Goal: Find specific page/section: Locate a particular part of the current website

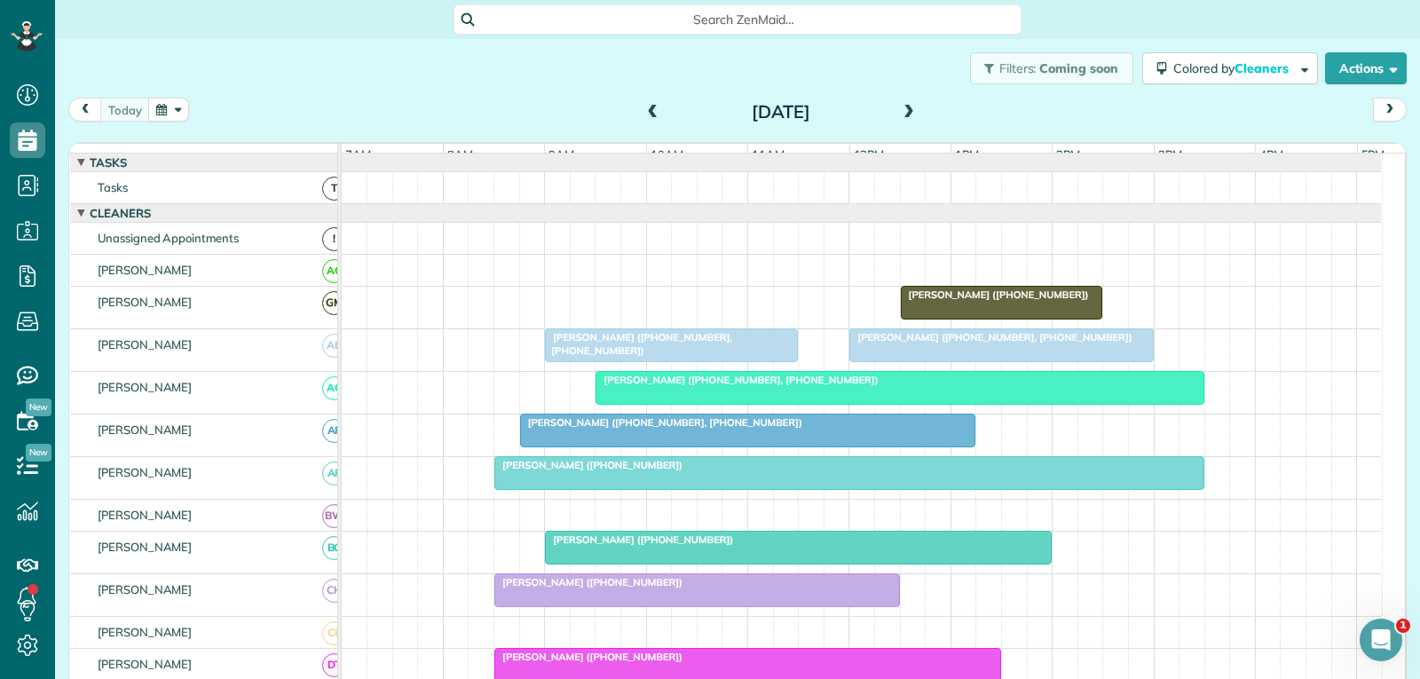
scroll to position [8, 8]
click at [746, 361] on div at bounding box center [671, 345] width 251 height 32
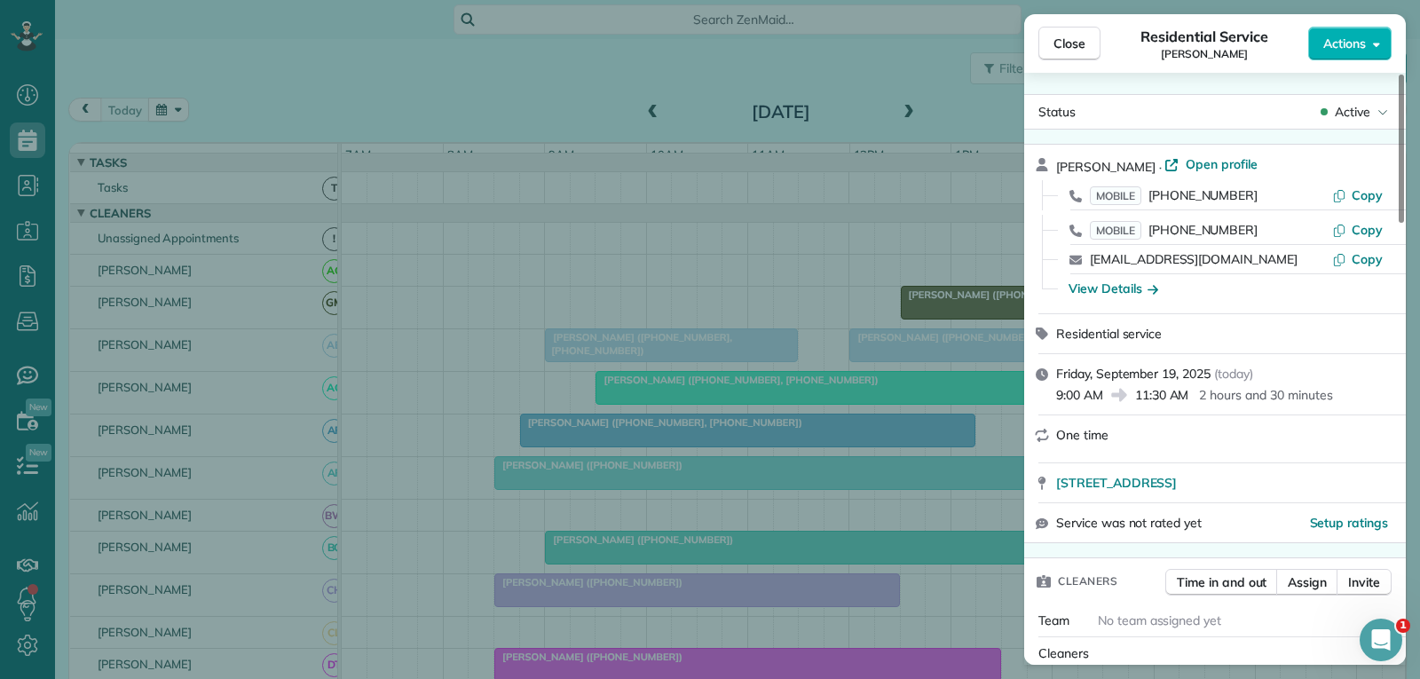
scroll to position [355, 0]
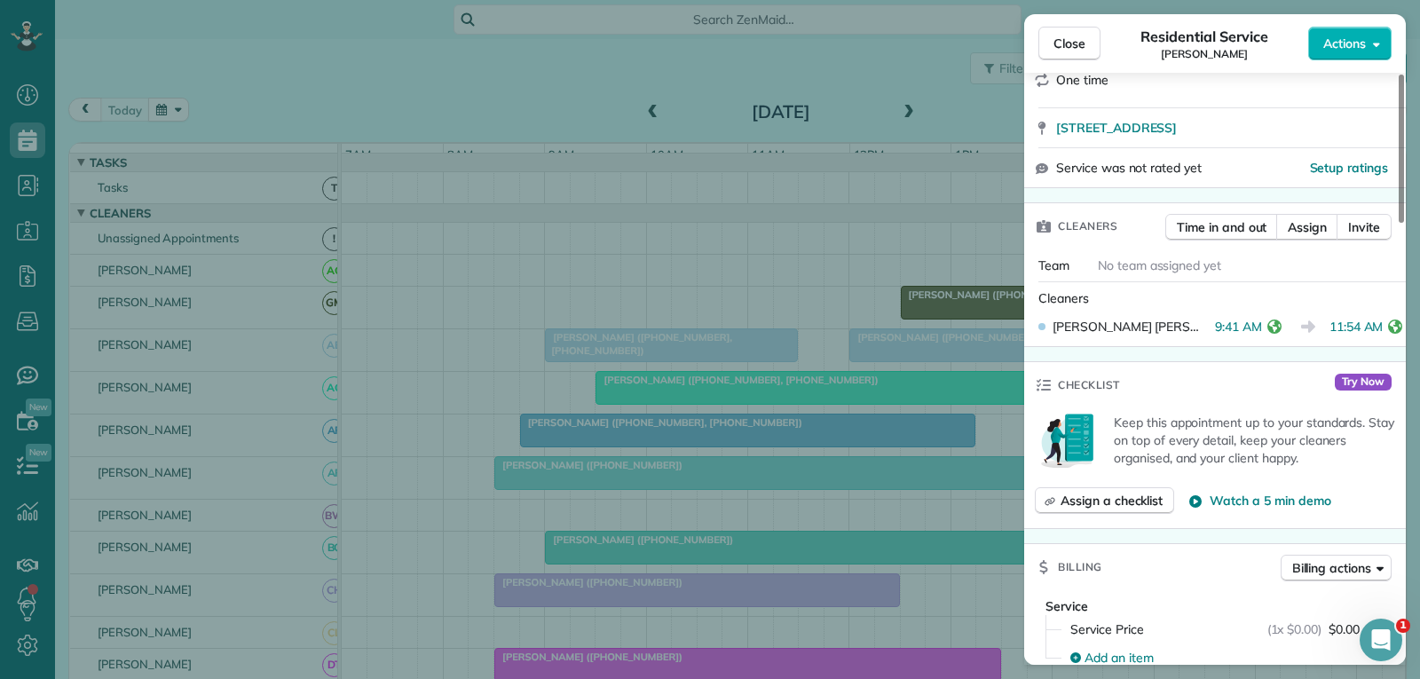
drag, startPoint x: 1069, startPoint y: 50, endPoint x: 1013, endPoint y: 156, distance: 120.3
click at [1069, 50] on span "Close" at bounding box center [1070, 44] width 32 height 18
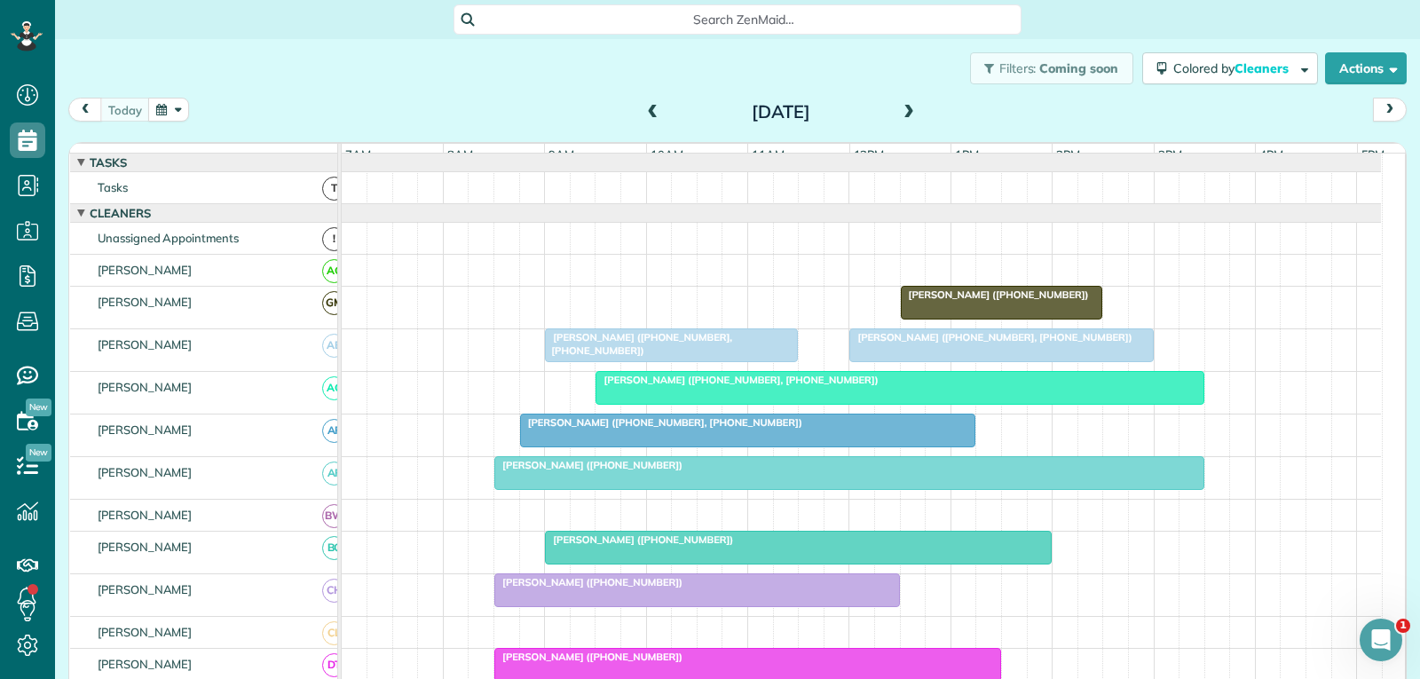
click at [915, 361] on div at bounding box center [1001, 345] width 302 height 32
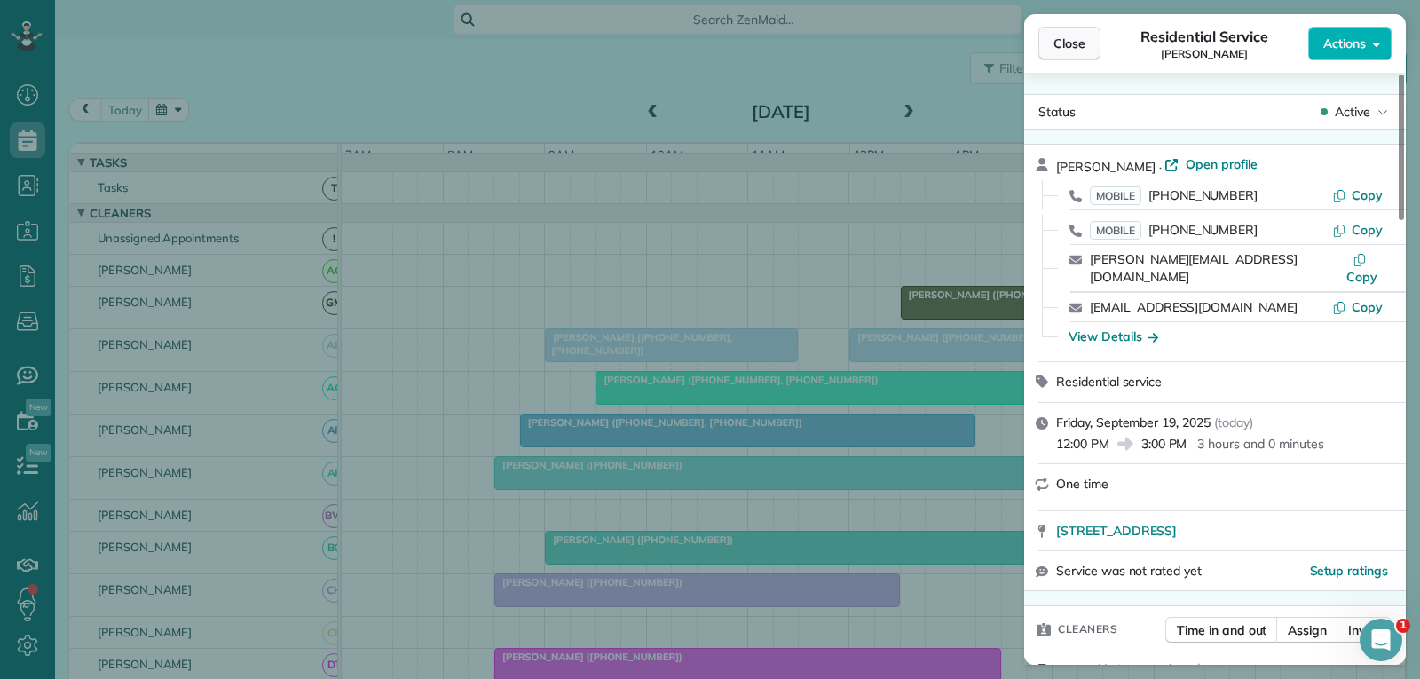
click at [1081, 44] on span "Close" at bounding box center [1070, 44] width 32 height 18
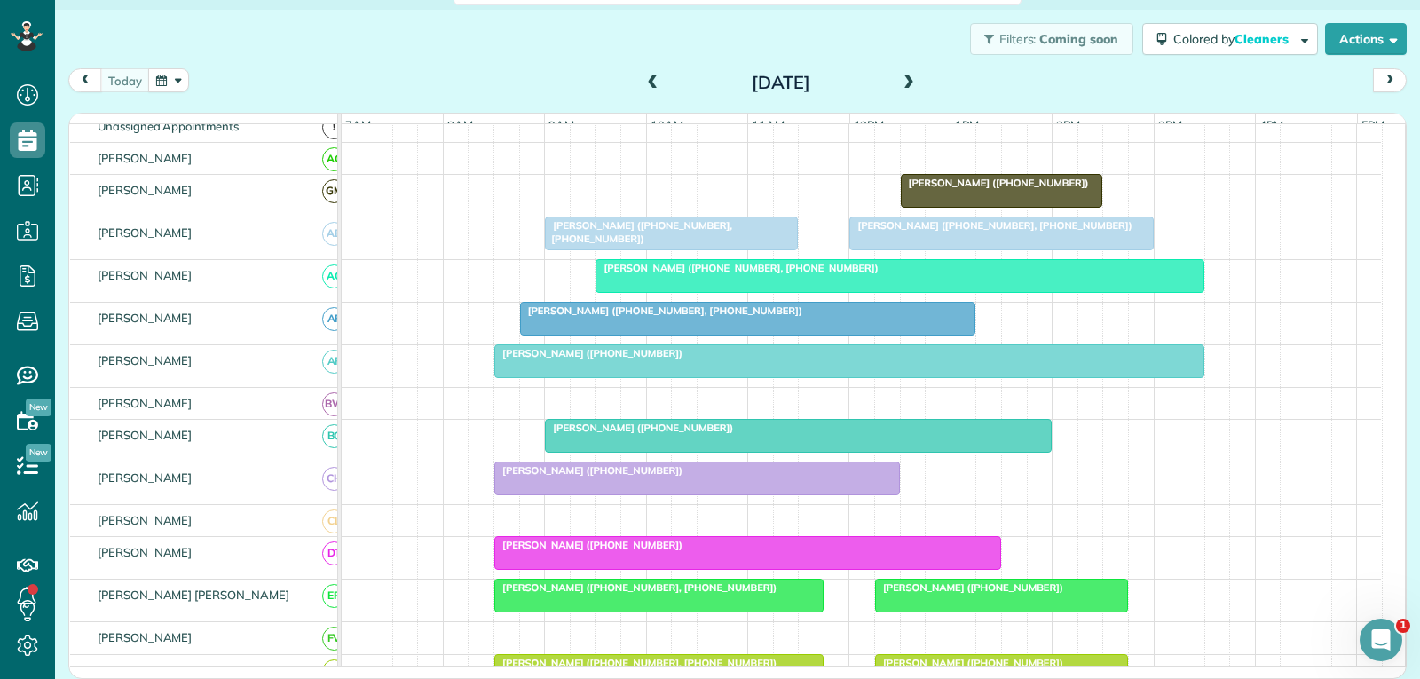
scroll to position [178, 0]
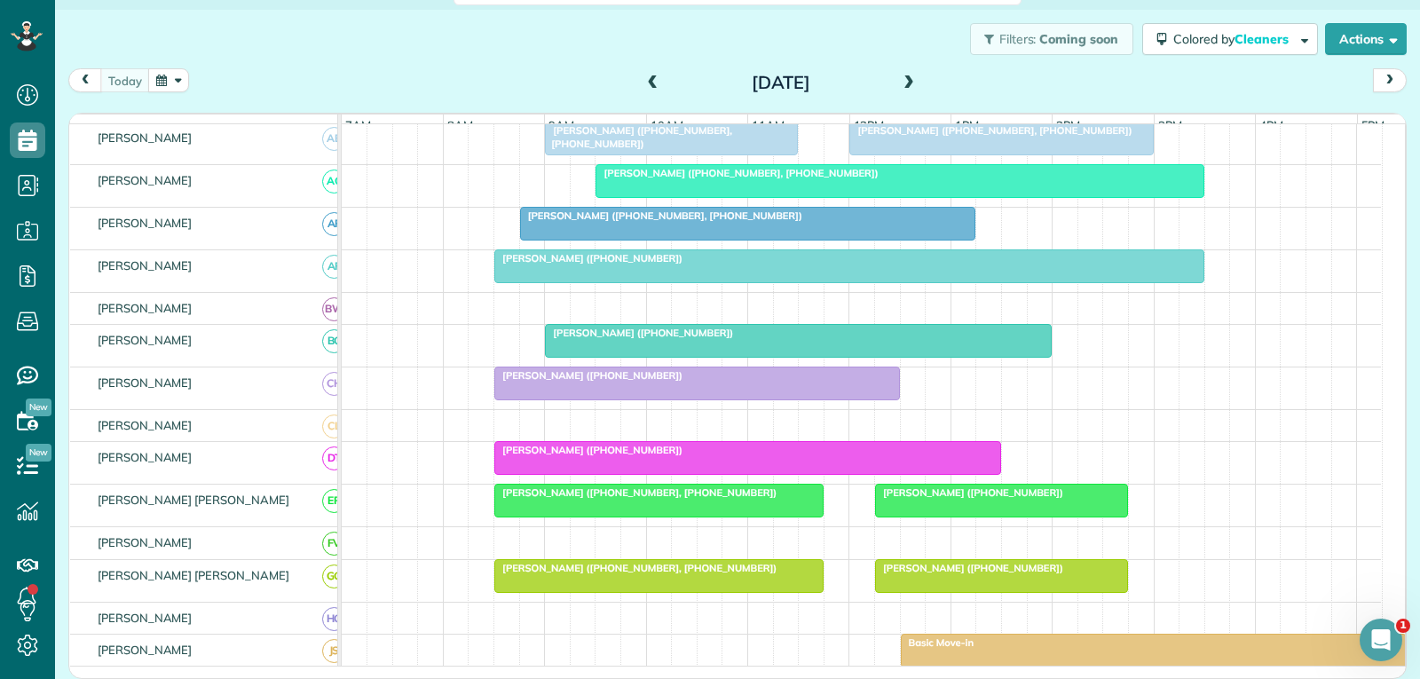
click at [740, 499] on div "[PERSON_NAME] ([PHONE_NUMBER], [PHONE_NUMBER])" at bounding box center [659, 493] width 319 height 12
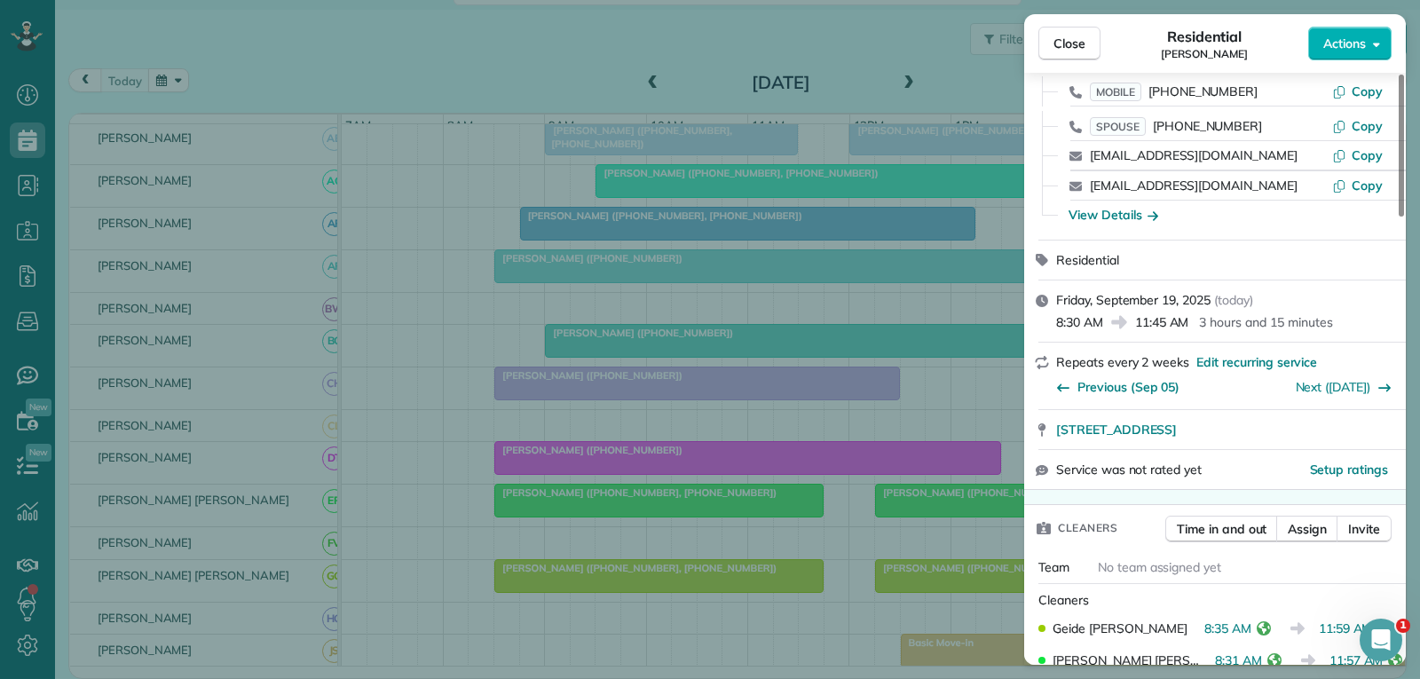
scroll to position [178, 0]
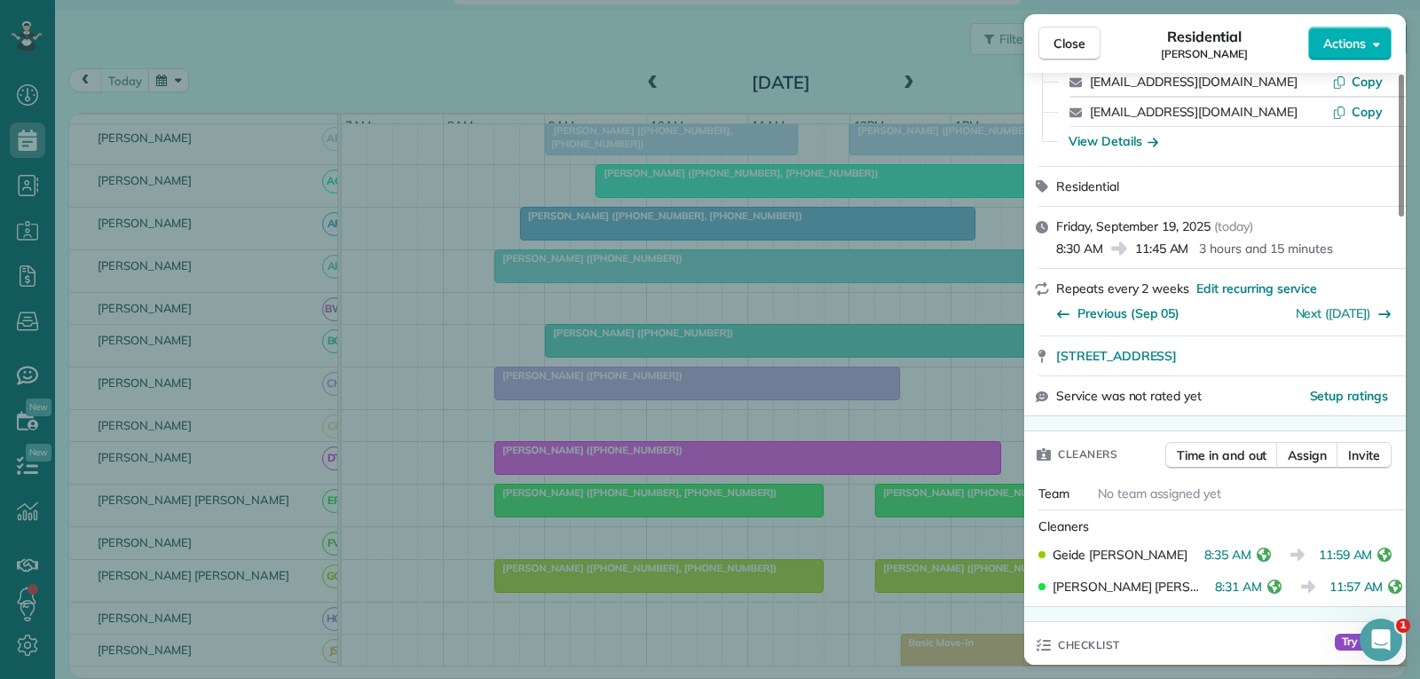
drag, startPoint x: 1064, startPoint y: 51, endPoint x: 1029, endPoint y: 186, distance: 138.5
click at [1064, 51] on span "Close" at bounding box center [1070, 44] width 32 height 18
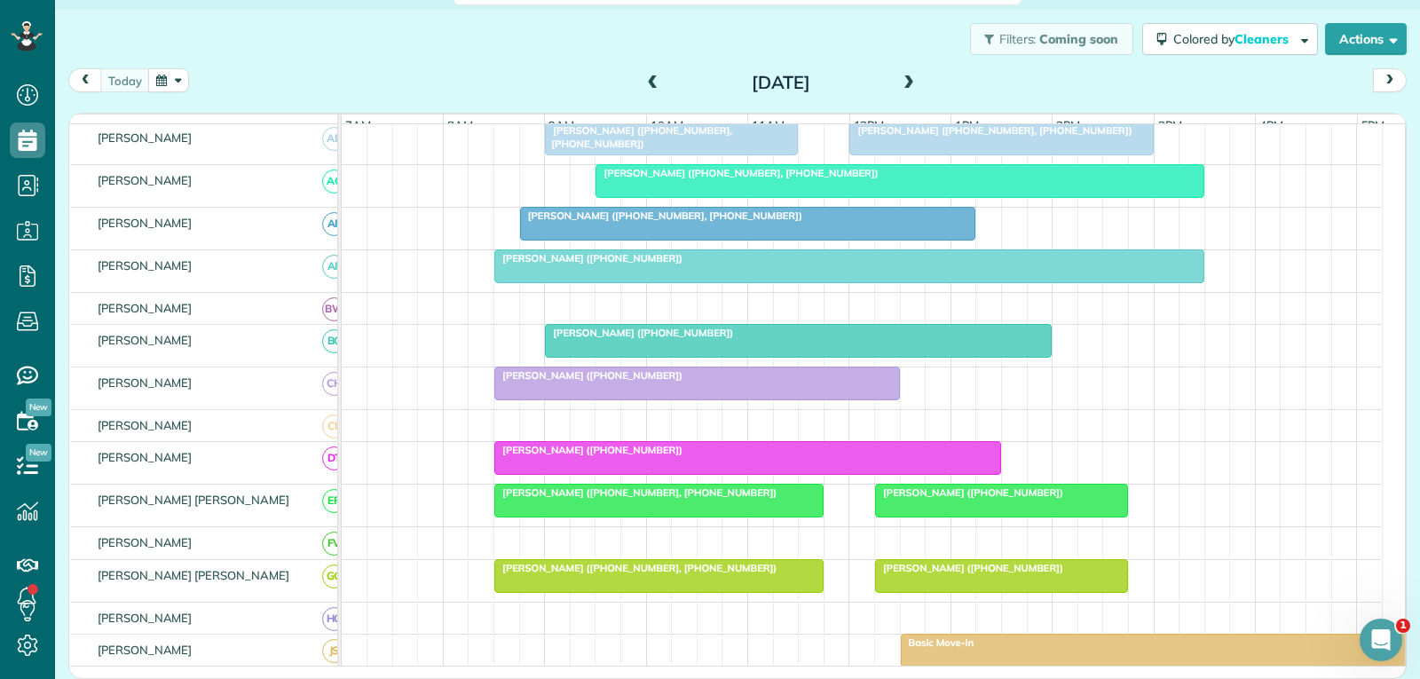
click at [956, 517] on div at bounding box center [1001, 501] width 251 height 32
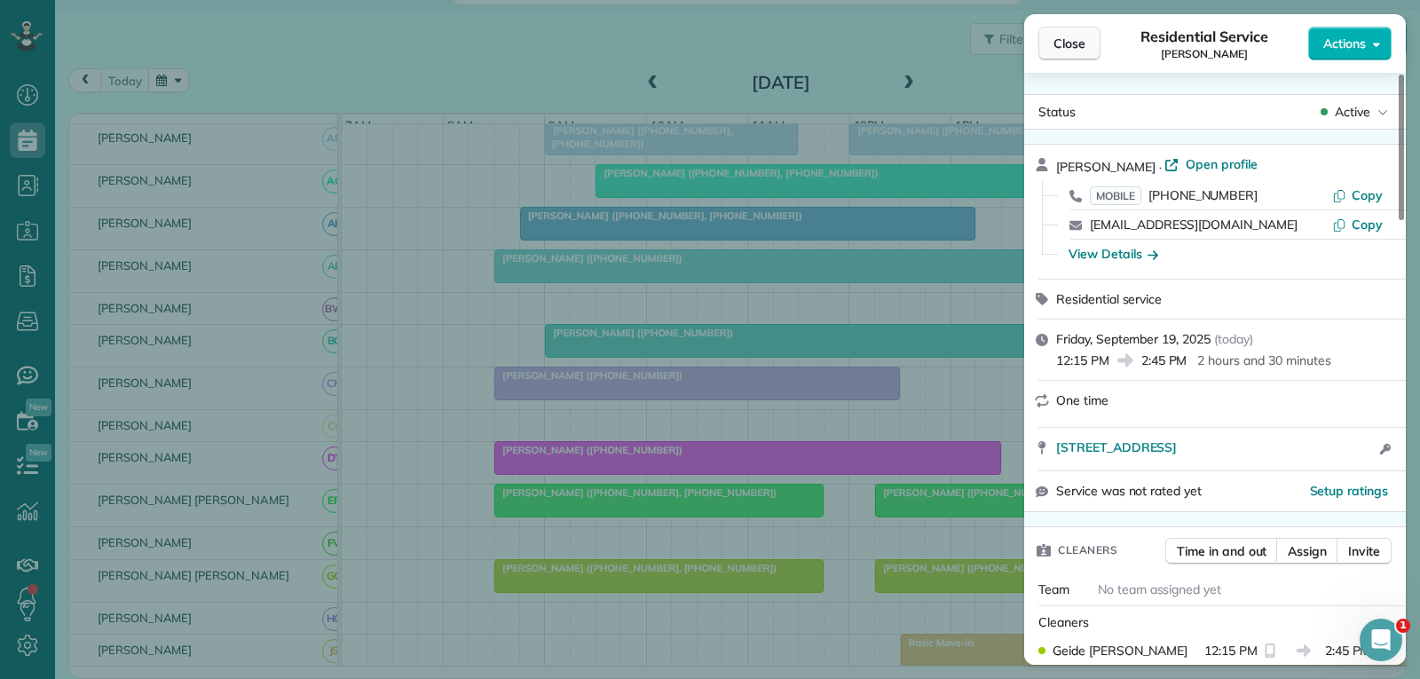
click at [1083, 45] on span "Close" at bounding box center [1070, 44] width 32 height 18
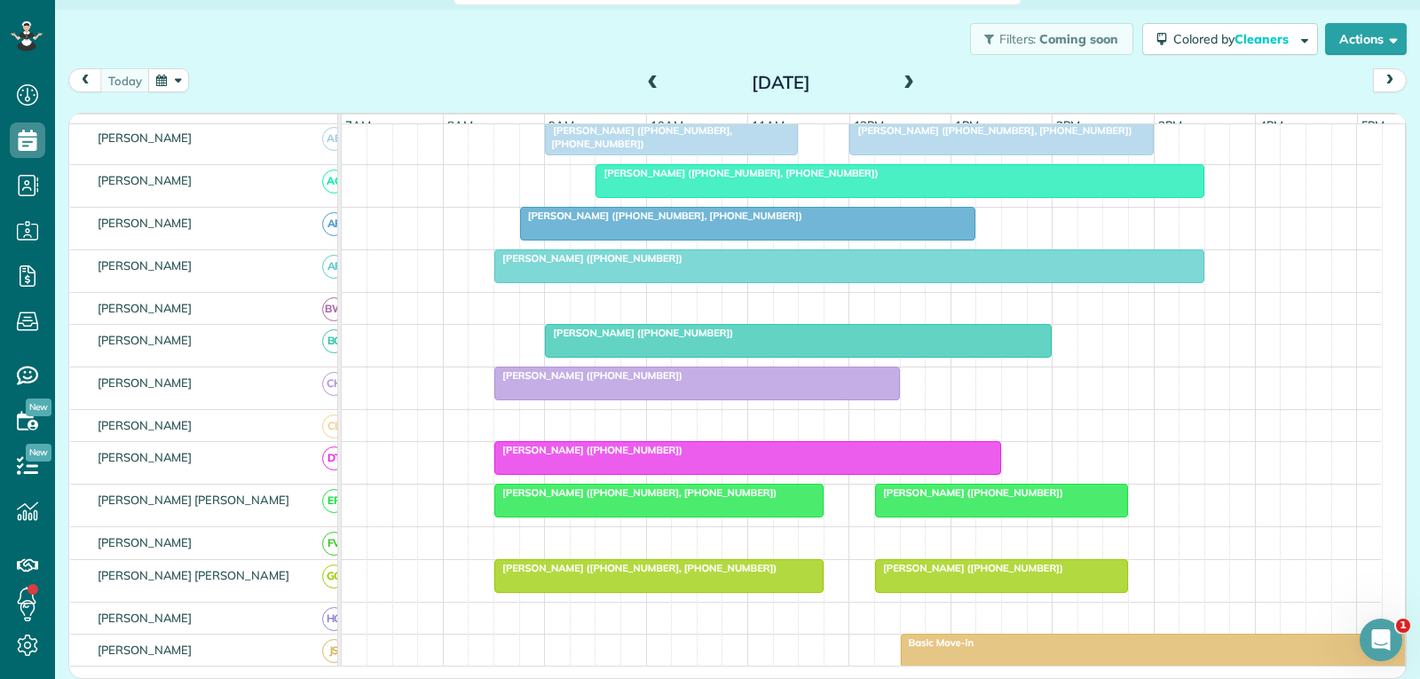
click at [937, 592] on div at bounding box center [1001, 576] width 251 height 32
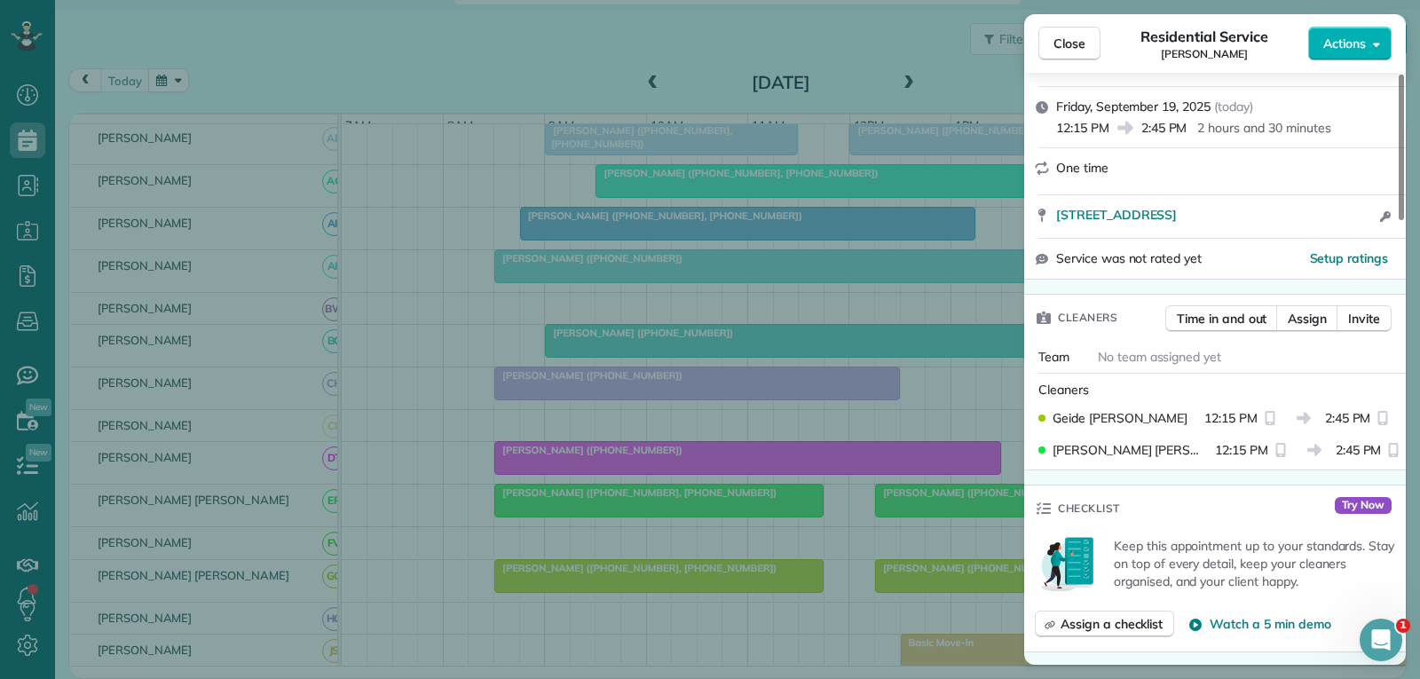
scroll to position [355, 0]
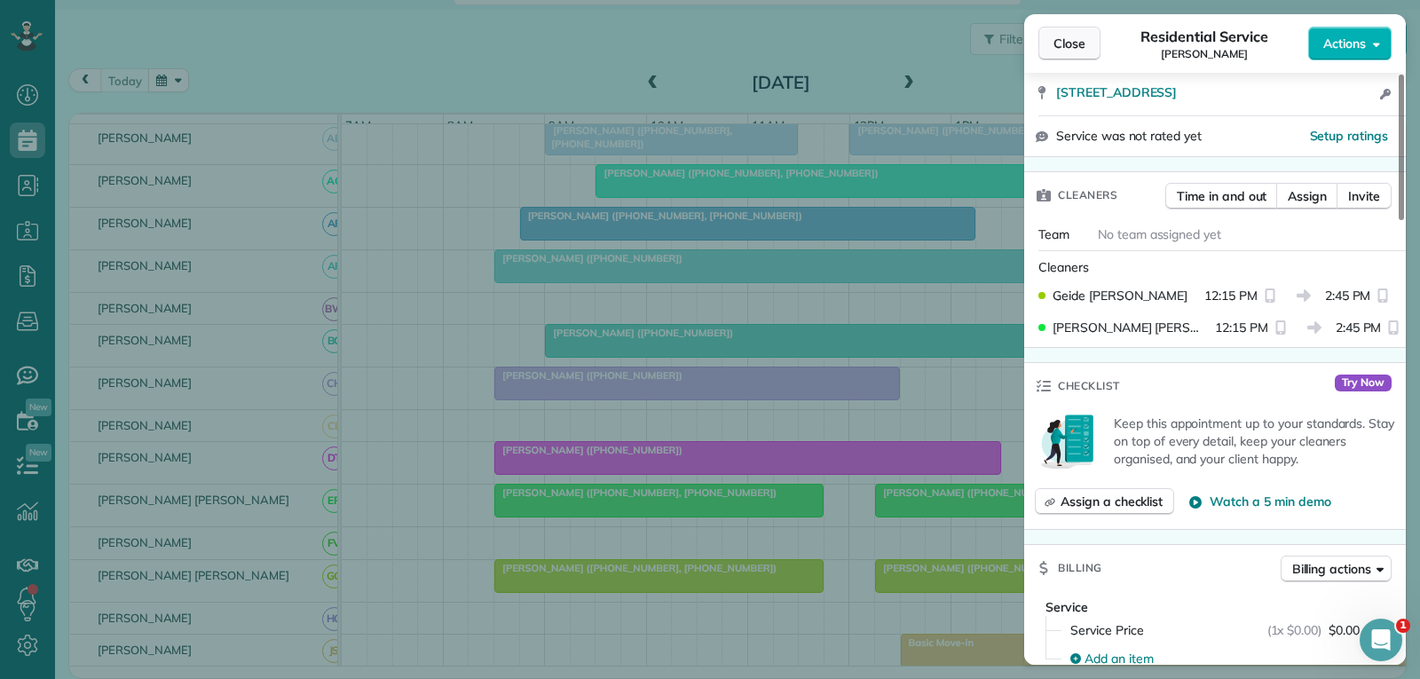
click at [1066, 32] on button "Close" at bounding box center [1070, 44] width 62 height 34
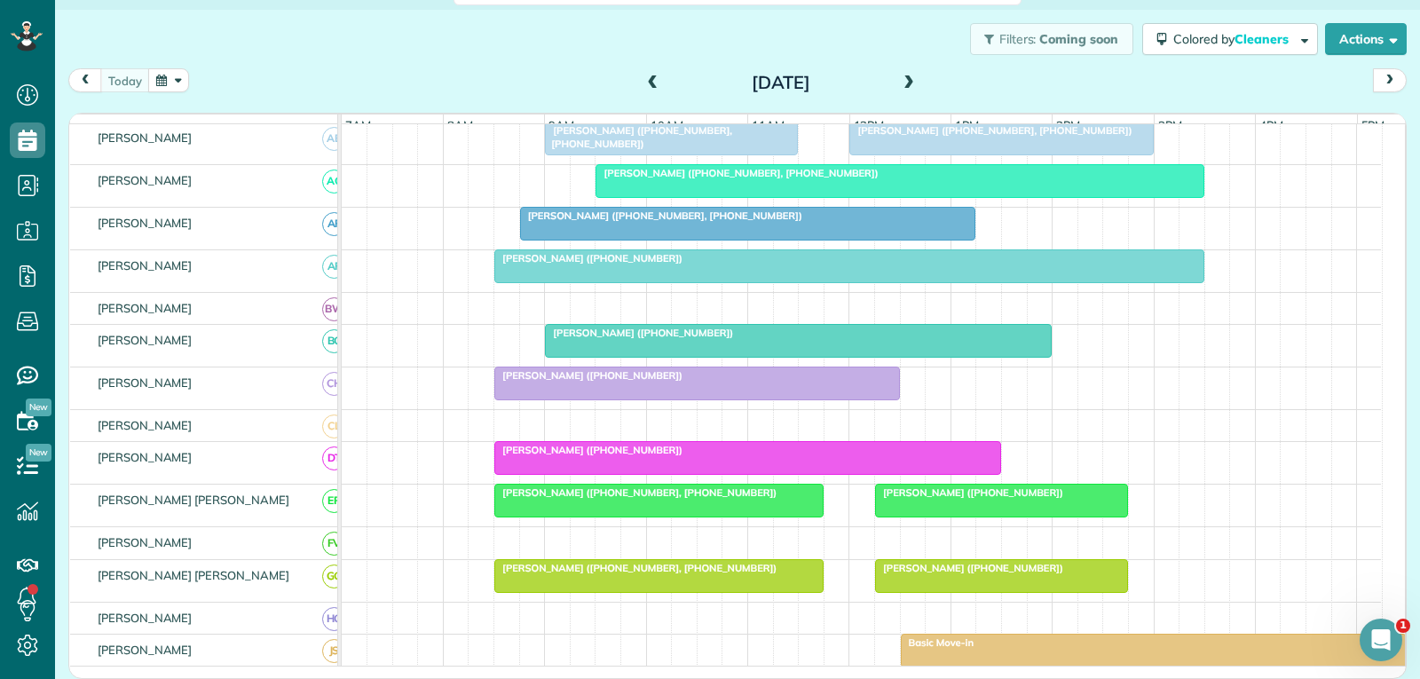
scroll to position [266, 0]
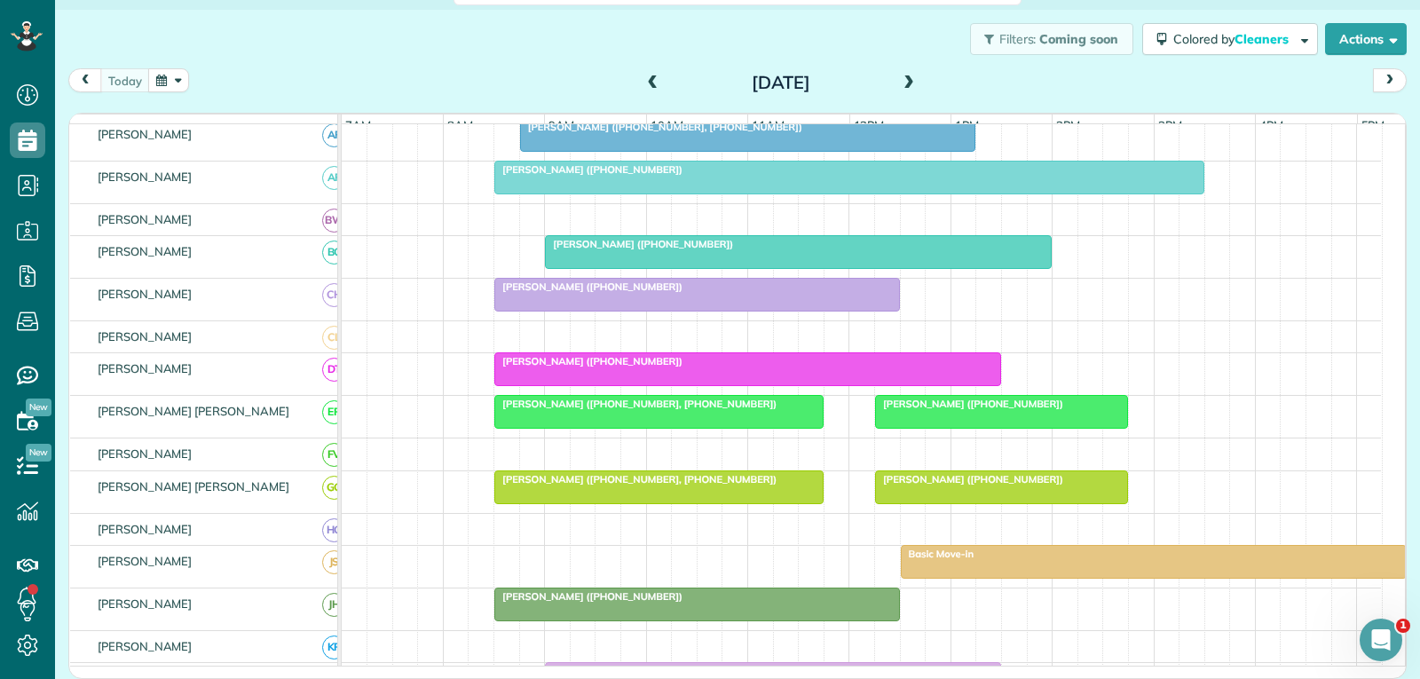
click at [1096, 560] on div "Basic Move-in" at bounding box center [1154, 554] width 496 height 12
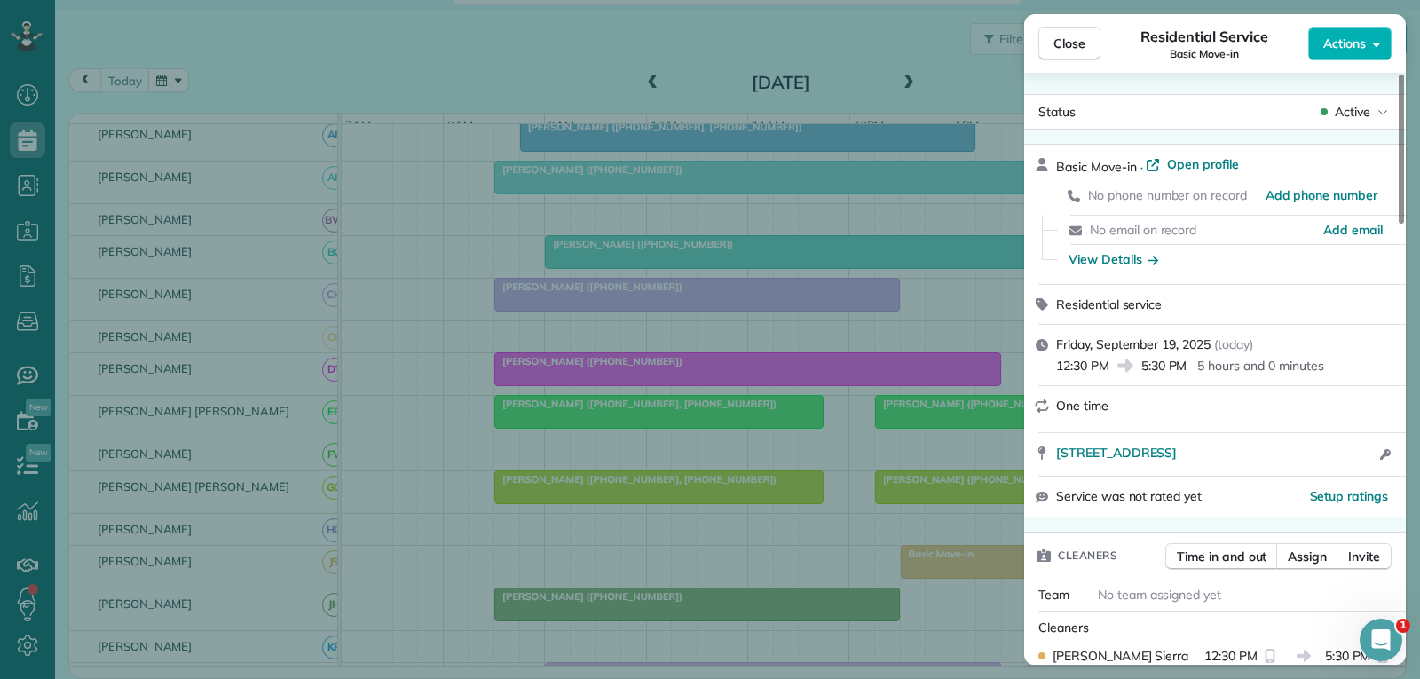
drag, startPoint x: 1066, startPoint y: 46, endPoint x: 814, endPoint y: 42, distance: 252.2
click at [1072, 44] on span "Close" at bounding box center [1070, 44] width 32 height 18
